Goal: Book appointment/travel/reservation

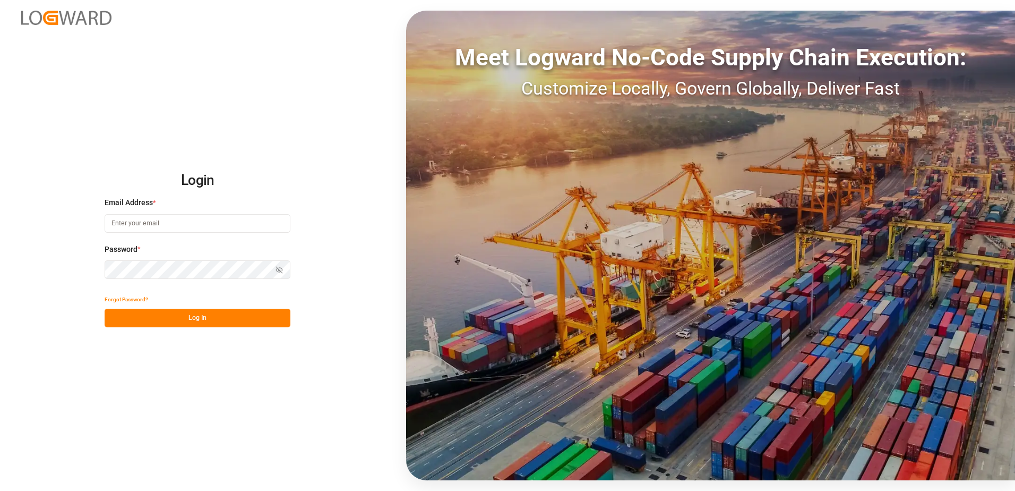
click at [251, 214] on input at bounding box center [198, 223] width 186 height 19
type input "[PERSON_NAME][EMAIL_ADDRESS][DOMAIN_NAME]"
click at [280, 272] on icon "button" at bounding box center [279, 270] width 5 height 4
click at [196, 320] on button "Log In" at bounding box center [198, 318] width 186 height 19
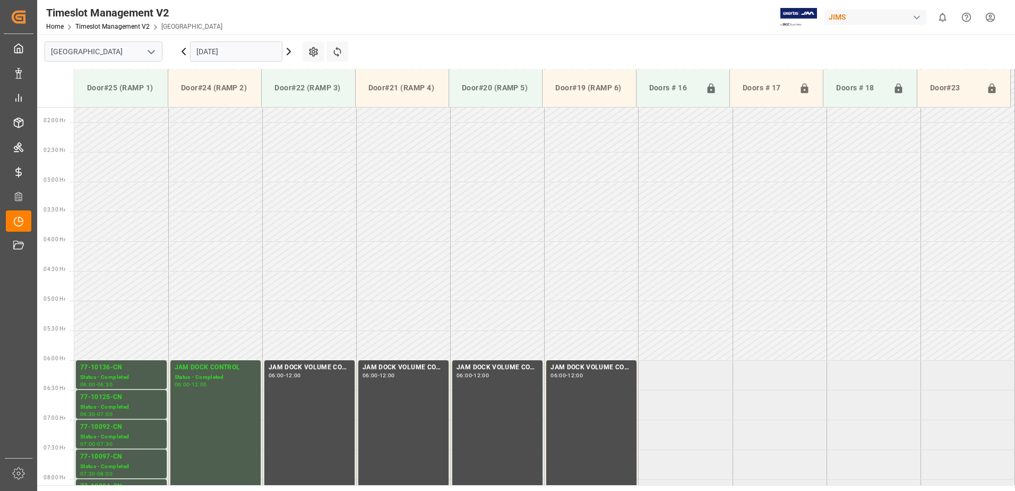
scroll to position [317, 0]
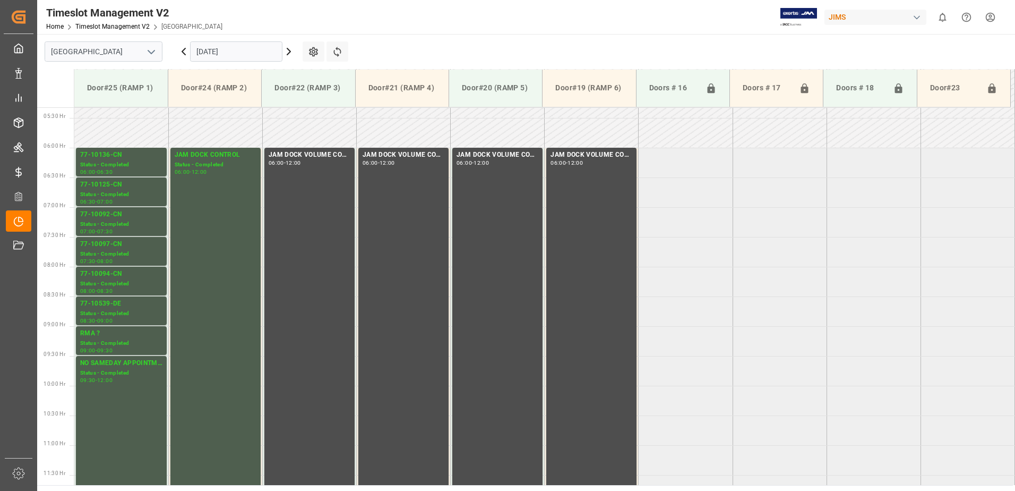
click at [253, 50] on input "[DATE]" at bounding box center [236, 51] width 92 height 20
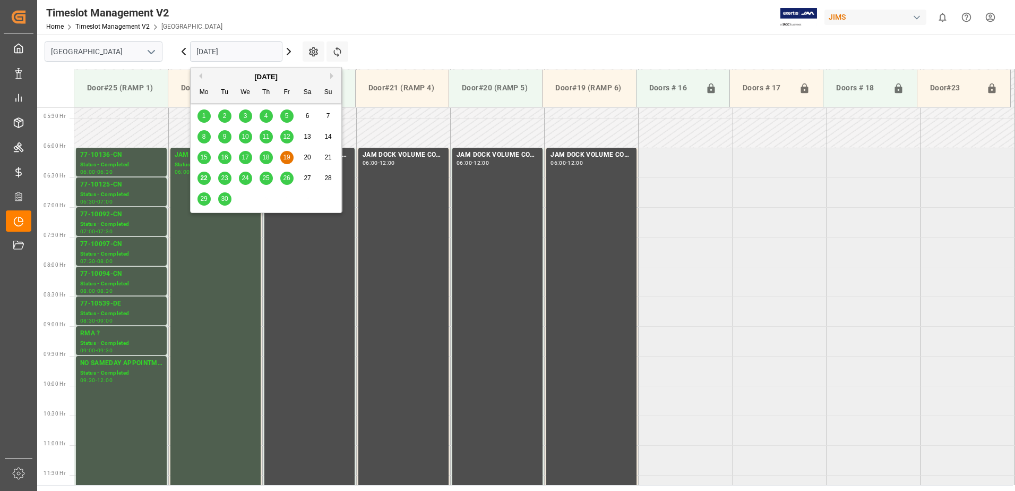
click at [207, 179] on span "22" at bounding box center [203, 177] width 7 height 7
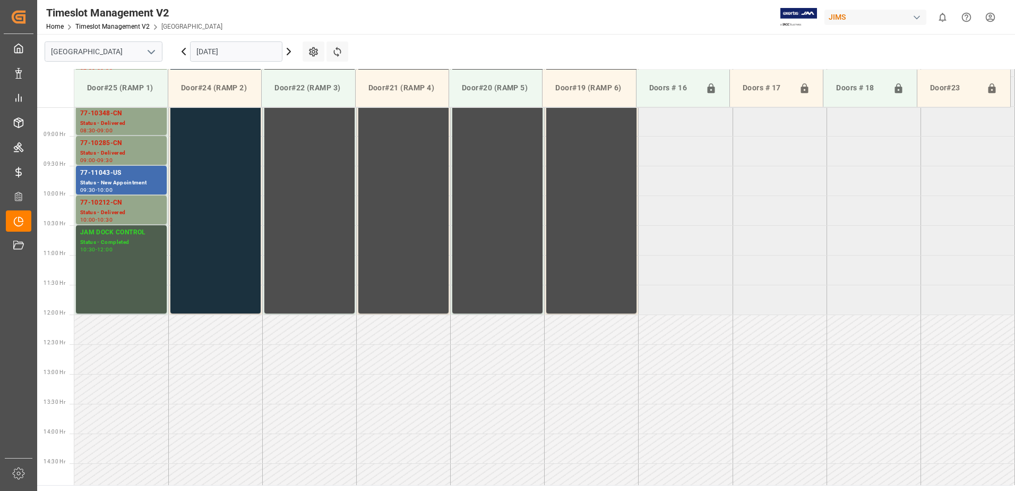
scroll to position [529, 0]
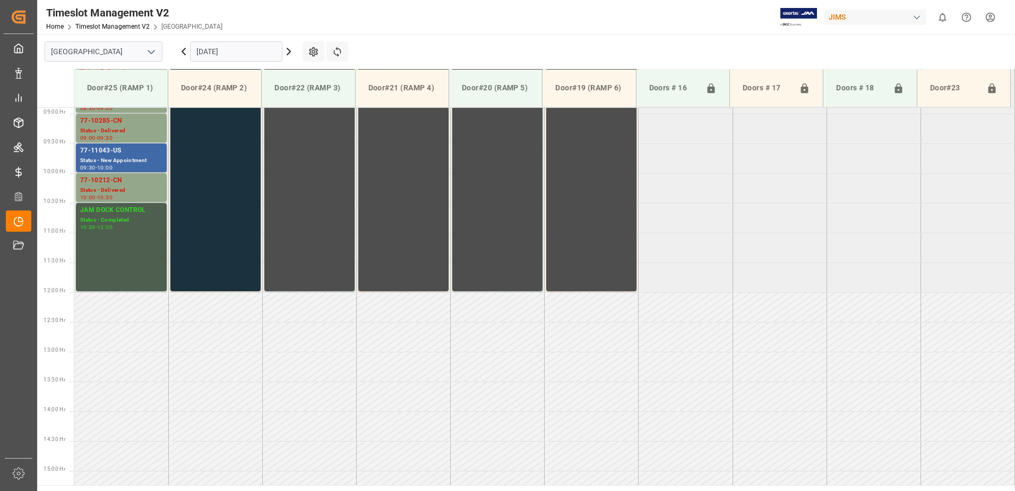
click at [139, 161] on div "Status - New Appointment" at bounding box center [121, 160] width 82 height 9
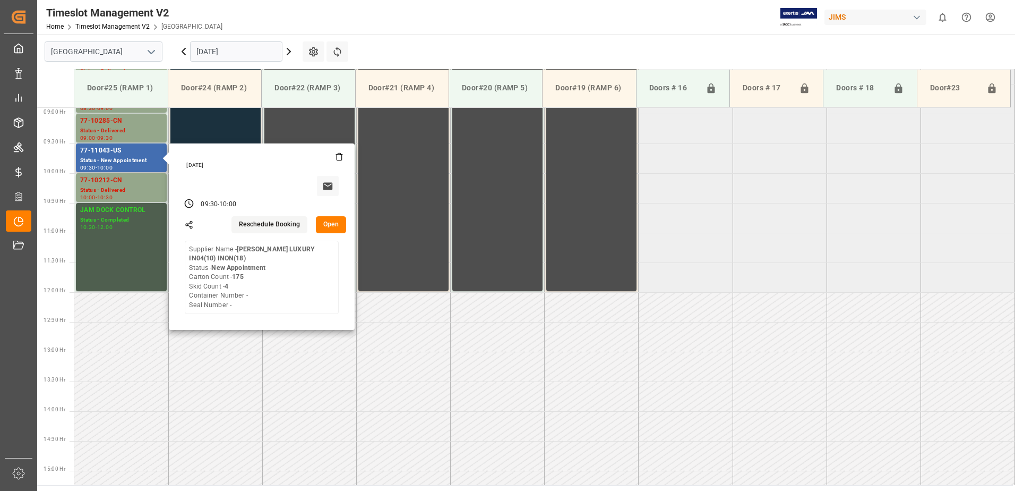
click at [335, 227] on button "Open" at bounding box center [331, 224] width 31 height 17
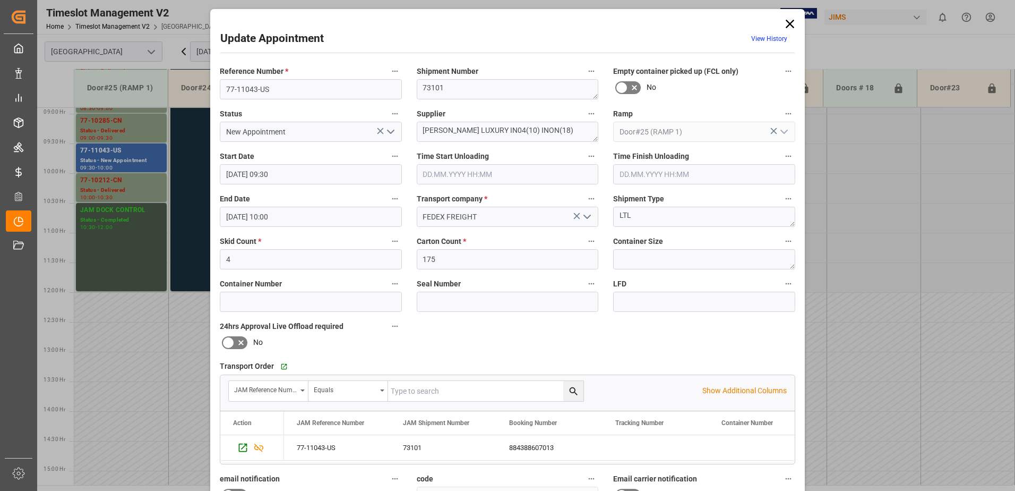
click at [789, 23] on icon at bounding box center [790, 24] width 8 height 8
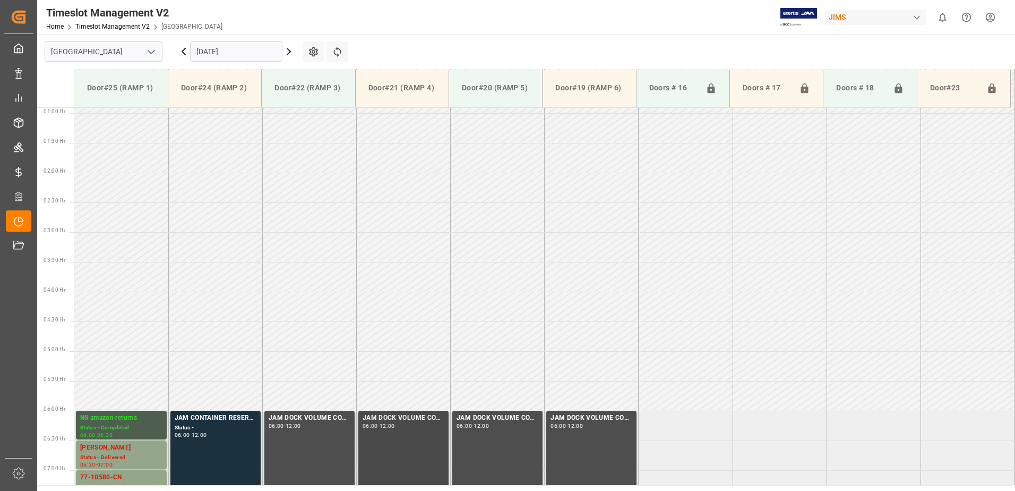
scroll to position [51, 0]
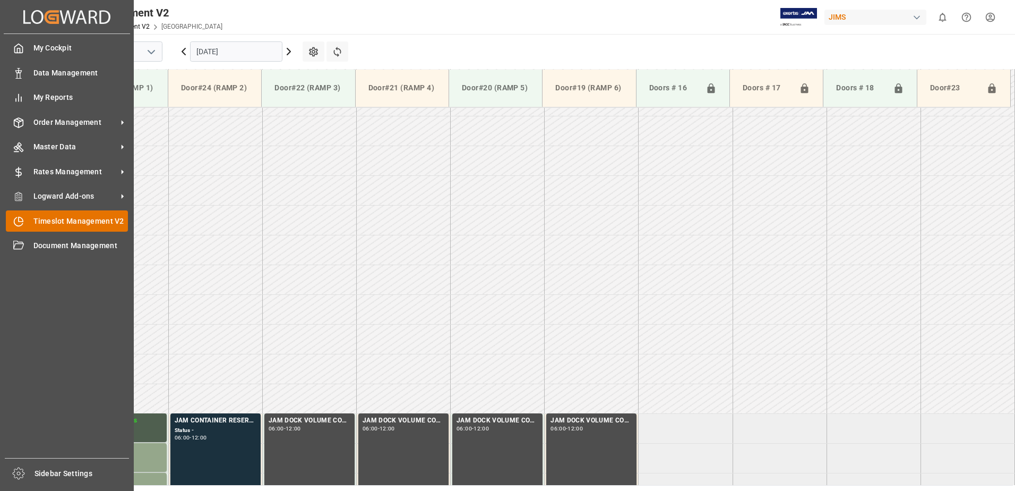
click at [61, 217] on span "Timeslot Management V2" at bounding box center [80, 221] width 95 height 11
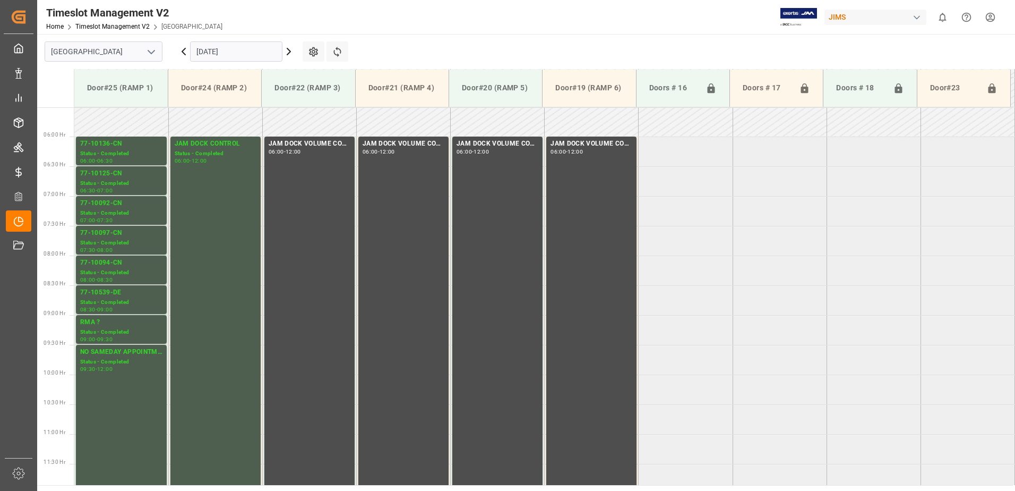
scroll to position [317, 0]
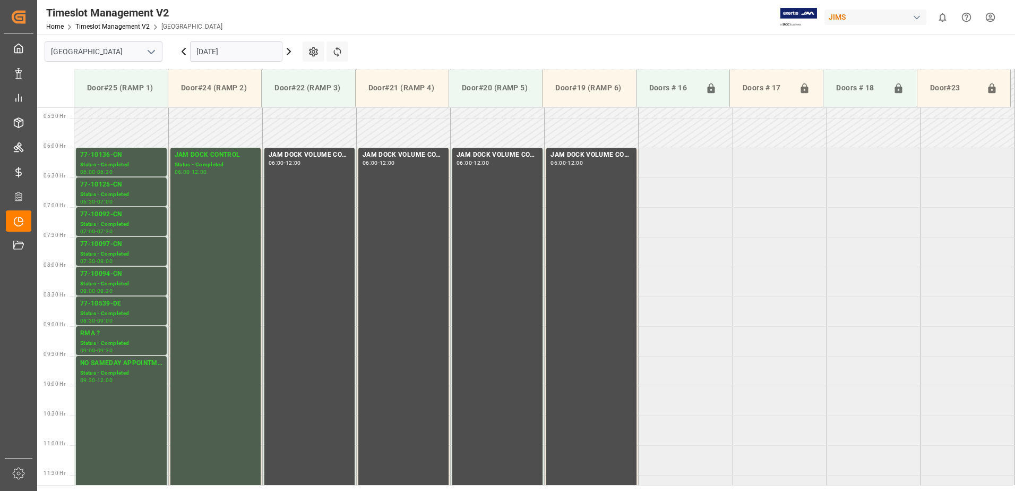
click at [235, 48] on input "[DATE]" at bounding box center [236, 51] width 92 height 20
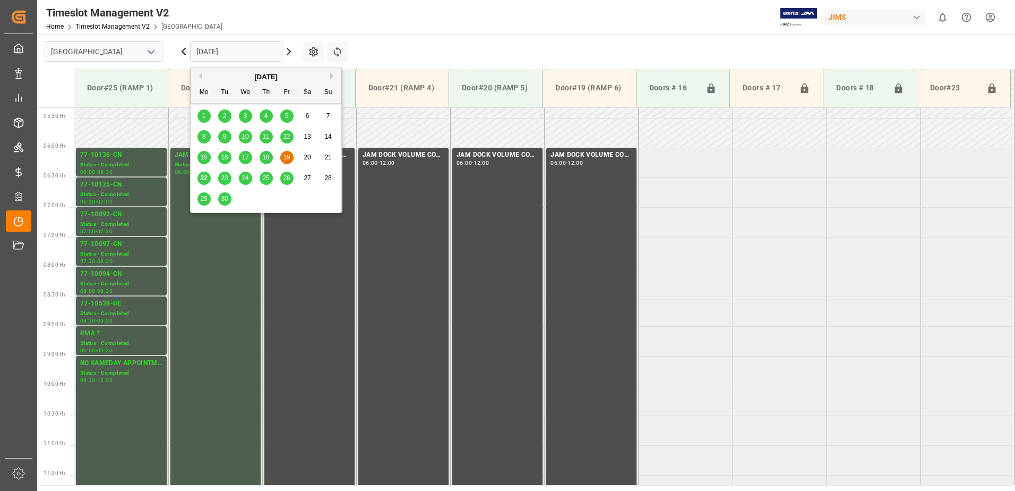
click at [204, 175] on span "22" at bounding box center [203, 177] width 7 height 7
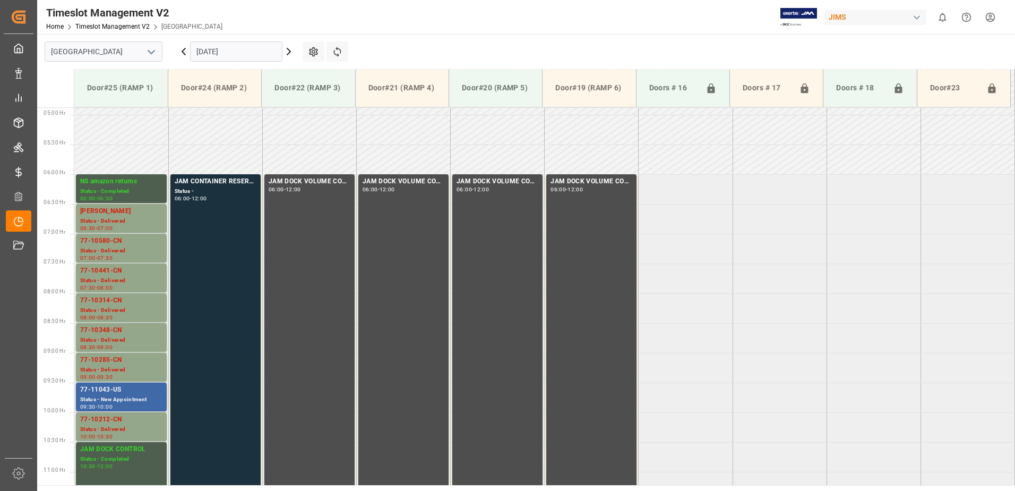
scroll to position [263, 0]
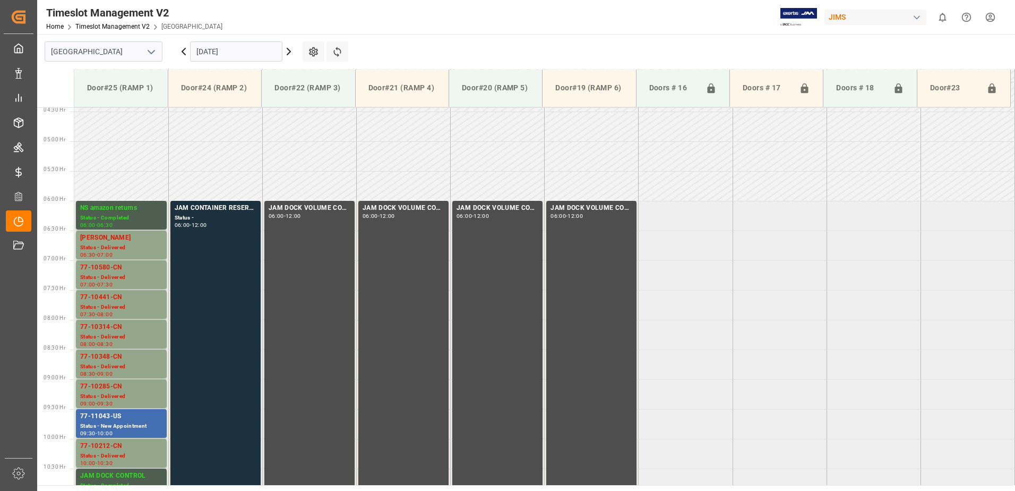
click at [252, 46] on input "[DATE]" at bounding box center [236, 51] width 92 height 20
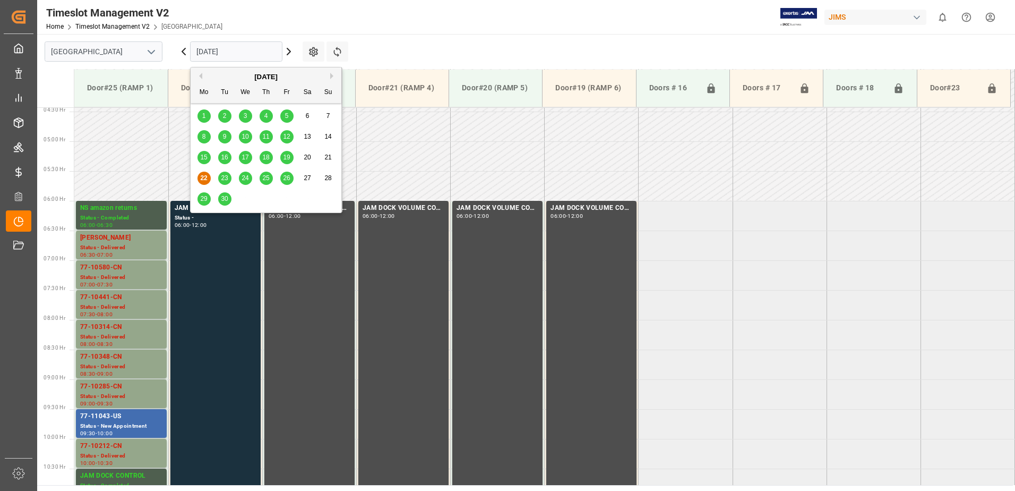
click at [226, 178] on span "23" at bounding box center [224, 177] width 7 height 7
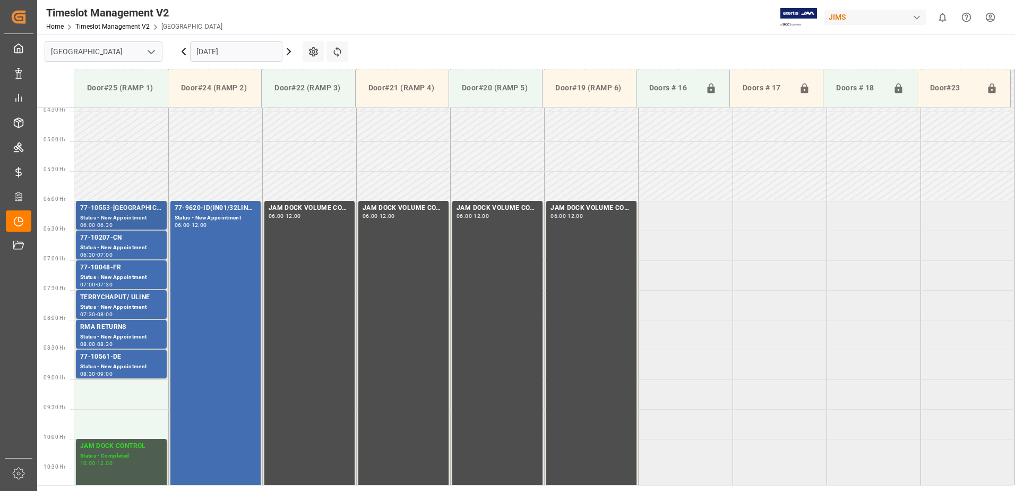
click at [121, 212] on div "77-10553-[GEOGRAPHIC_DATA]" at bounding box center [121, 208] width 82 height 11
click at [144, 237] on div "77-10207-CN" at bounding box center [121, 238] width 82 height 11
click at [118, 359] on div "77-10561-DE" at bounding box center [121, 357] width 82 height 11
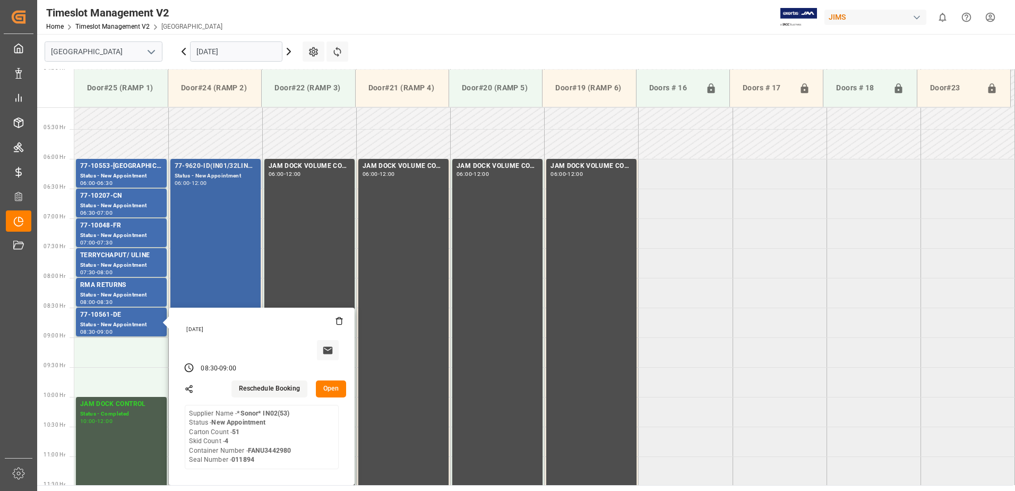
scroll to position [370, 0]
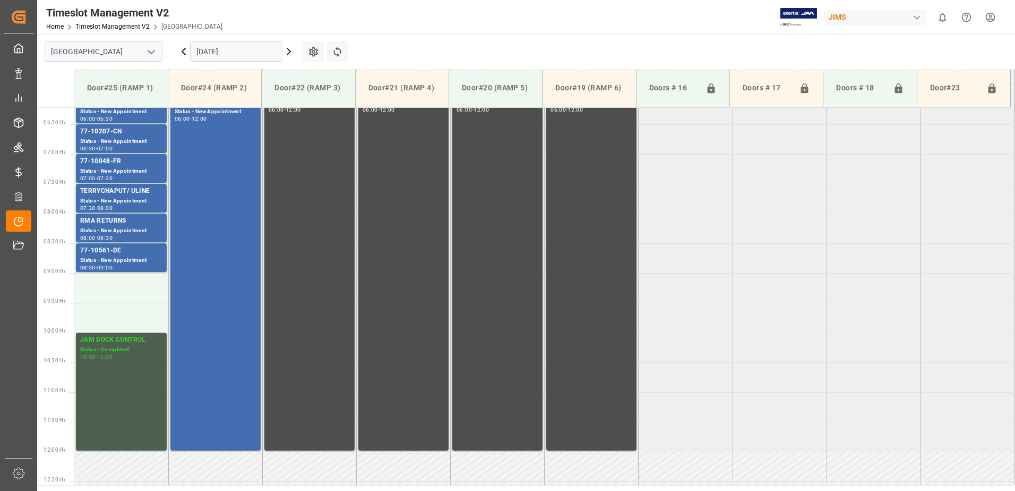
click at [140, 228] on div "Status - New Appointment" at bounding box center [121, 230] width 82 height 9
click at [151, 195] on div "TERRYCHAPUT/ ULINE" at bounding box center [121, 191] width 82 height 11
click at [149, 171] on div "Status - New Appointment" at bounding box center [121, 171] width 82 height 9
click at [142, 140] on div "Status - New Appointment" at bounding box center [121, 141] width 82 height 9
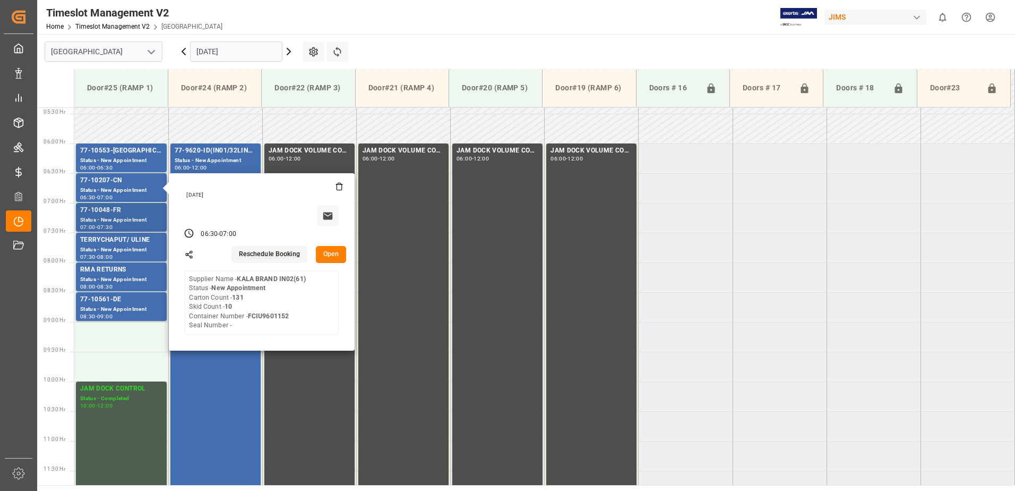
scroll to position [263, 0]
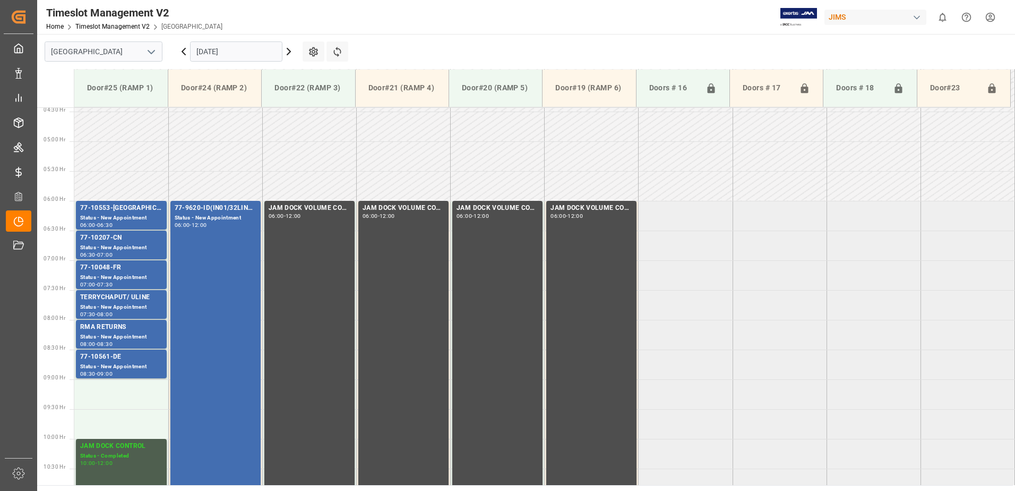
click at [146, 216] on div "Status - New Appointment" at bounding box center [121, 218] width 82 height 9
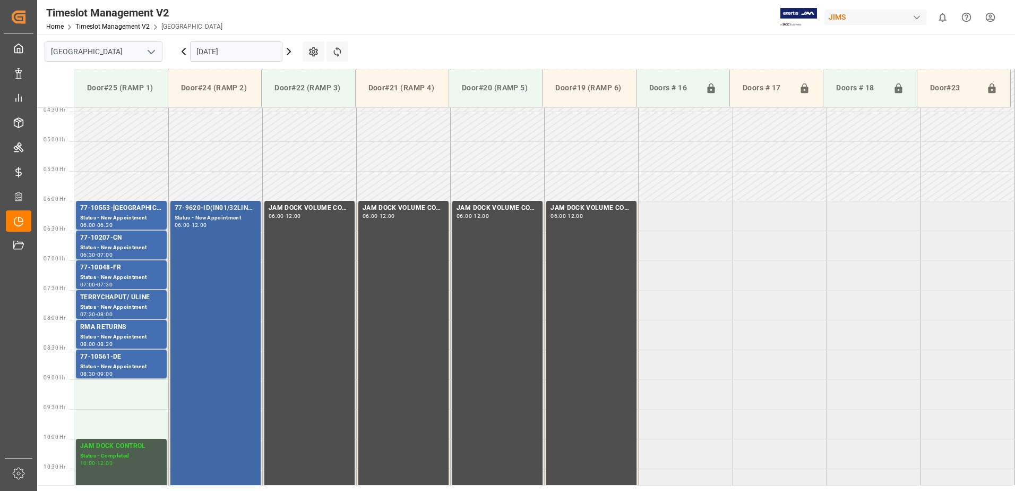
click at [211, 249] on div "77-9620-ID(IN01/32LINES) Status - New Appointment 06:00 - 12:00" at bounding box center [216, 379] width 82 height 352
